Goal: Task Accomplishment & Management: Use online tool/utility

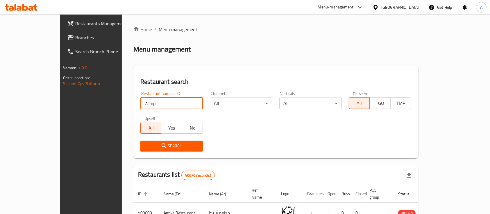
type input "Wimpy"
click button "Search" at bounding box center [171, 145] width 63 height 11
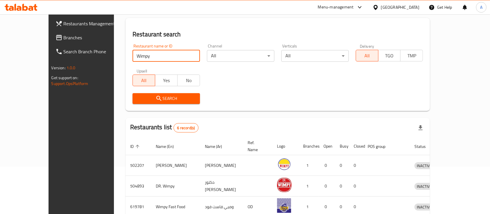
scroll to position [127, 0]
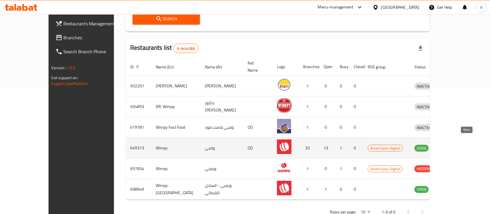
click at [453, 146] on icon "enhanced table" at bounding box center [449, 148] width 6 height 5
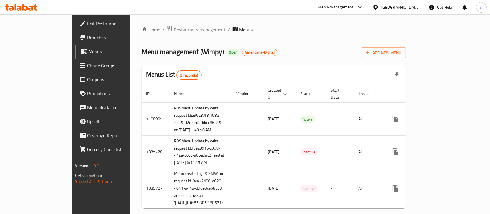
click at [88, 38] on span "Branches" at bounding box center [119, 37] width 62 height 7
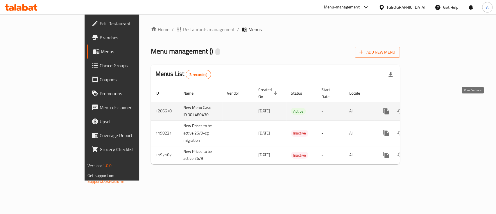
click at [435, 104] on link "enhanced table" at bounding box center [428, 111] width 14 height 14
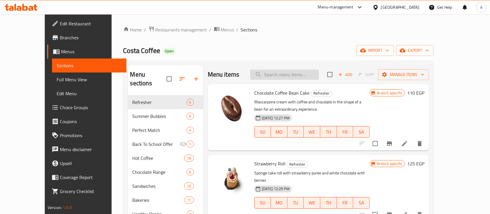
click at [299, 71] on input "search" at bounding box center [284, 74] width 69 height 10
click at [302, 74] on input "search" at bounding box center [284, 74] width 69 height 10
paste input "Costa Milk Chocolate Bar"
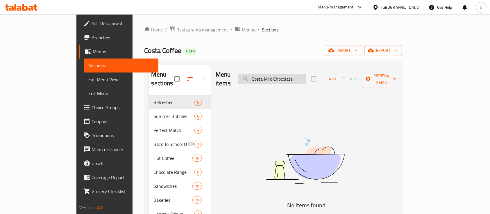
click at [301, 74] on input "Costa Milk Chocolate" at bounding box center [272, 79] width 69 height 10
click at [298, 74] on input "Costa Milk Chocolate" at bounding box center [272, 79] width 69 height 10
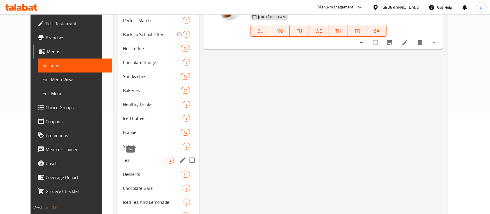
scroll to position [128, 0]
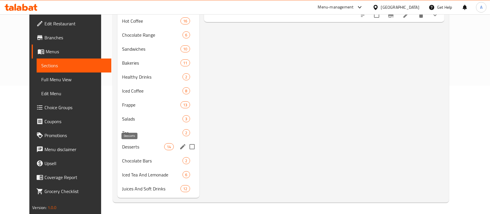
type input "Costa Chocolate"
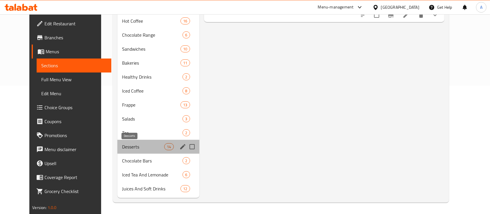
click at [125, 145] on span "Desserts" at bounding box center [143, 146] width 42 height 7
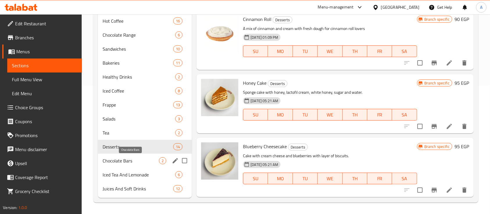
click at [131, 157] on span "Chocolate Bars" at bounding box center [131, 160] width 56 height 7
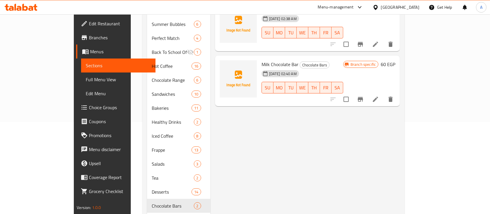
scroll to position [51, 0]
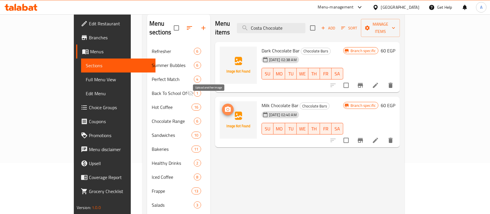
click at [222, 103] on button "upload picture" at bounding box center [228, 109] width 12 height 12
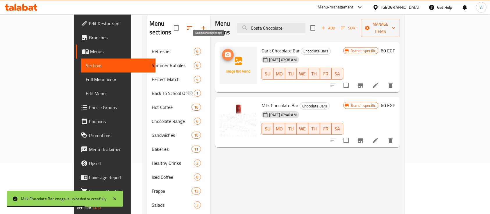
click at [224, 51] on icon "upload picture" at bounding box center [227, 54] width 7 height 7
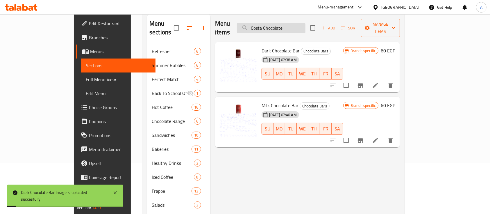
click at [306, 23] on input "Costa Chocolate" at bounding box center [271, 28] width 69 height 10
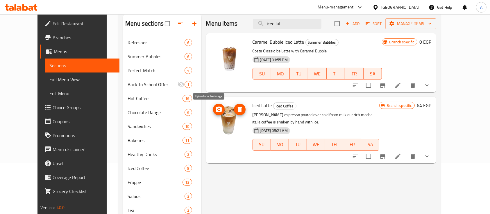
type input "iced lat"
click at [218, 110] on circle "upload picture" at bounding box center [219, 109] width 2 height 2
click at [213, 111] on span "upload picture" at bounding box center [219, 109] width 12 height 7
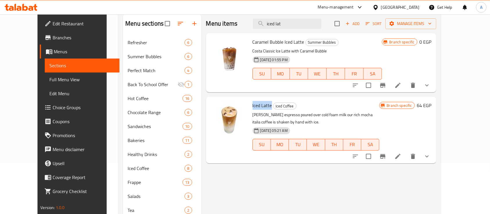
drag, startPoint x: 244, startPoint y: 106, endPoint x: 263, endPoint y: 107, distance: 19.0
click at [263, 107] on h6 "Iced Latte Iced Coffee" at bounding box center [316, 105] width 127 height 8
copy span "Iced Latte"
click at [296, 100] on div "Iced Latte Iced Coffee Rich costa espresso poured over cold foam milk our rich …" at bounding box center [316, 130] width 132 height 62
click at [215, 112] on icon "upload picture" at bounding box center [218, 109] width 7 height 7
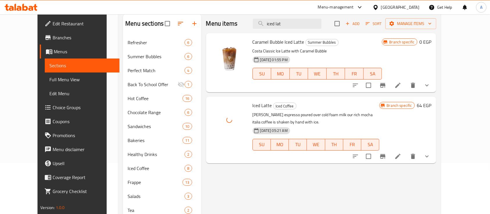
click at [304, 114] on p "Rich costa espresso poured over cold foam milk our rich mocha italia coffee is …" at bounding box center [316, 118] width 127 height 15
click at [215, 131] on div at bounding box center [229, 119] width 37 height 37
click at [297, 20] on input "iced lat" at bounding box center [287, 24] width 69 height 10
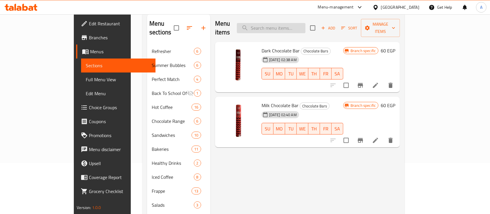
click at [297, 23] on input "search" at bounding box center [271, 28] width 69 height 10
paste input "Iced Spanish Latte."
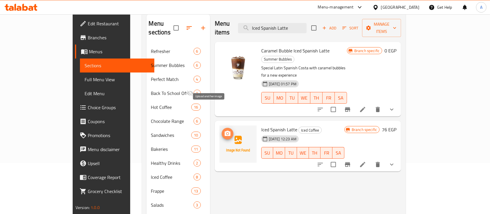
click at [224, 130] on icon "upload picture" at bounding box center [227, 133] width 7 height 7
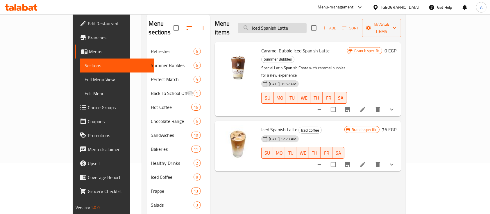
drag, startPoint x: 305, startPoint y: 24, endPoint x: 289, endPoint y: 24, distance: 15.4
click at [289, 24] on input "Iced Spanish Latte" at bounding box center [272, 28] width 69 height 10
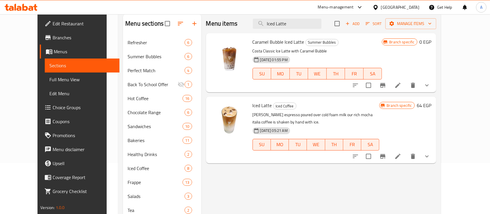
type input "Iced Latte"
click at [258, 179] on div "Menu items Iced Latte Add Sort Manage items Caramel Bubble Iced Latte Summer Bu…" at bounding box center [318, 144] width 235 height 261
